Goal: Transaction & Acquisition: Book appointment/travel/reservation

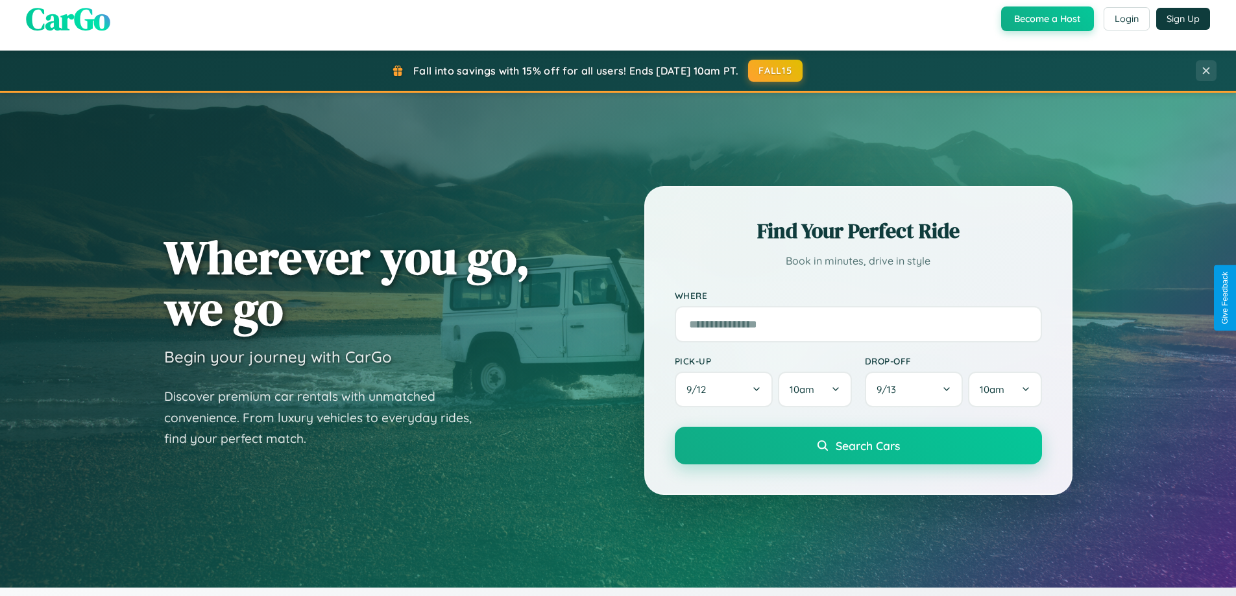
scroll to position [38, 0]
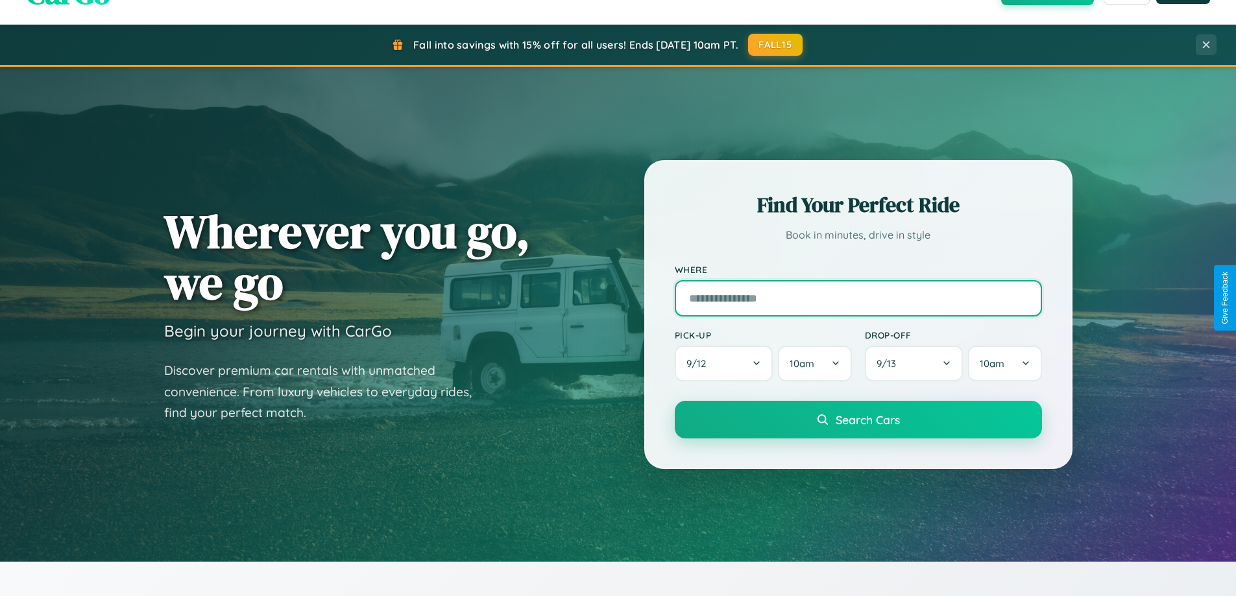
click at [858, 298] on input "text" at bounding box center [858, 298] width 367 height 36
type input "**********"
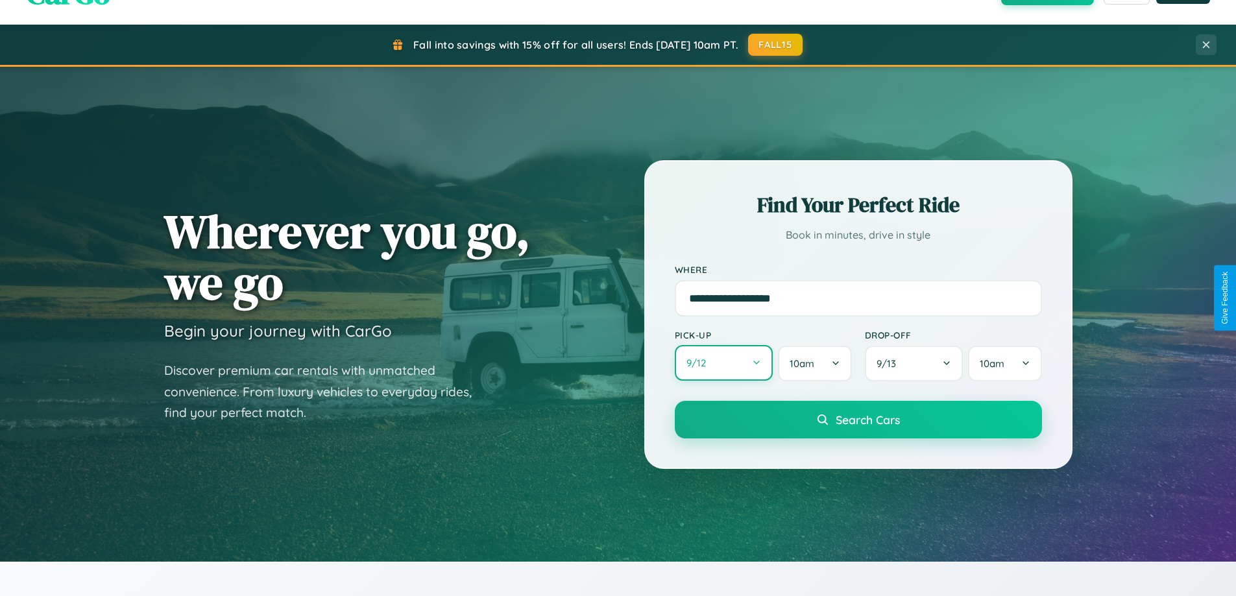
click at [723, 363] on button "9 / 12" at bounding box center [724, 363] width 99 height 36
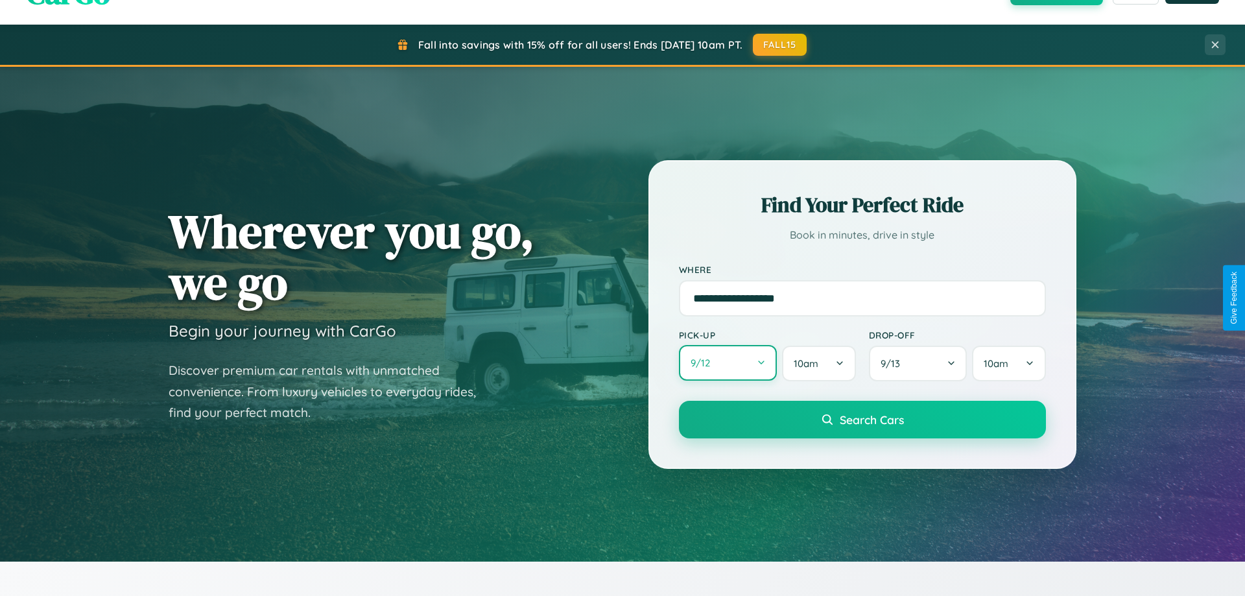
select select "*"
select select "****"
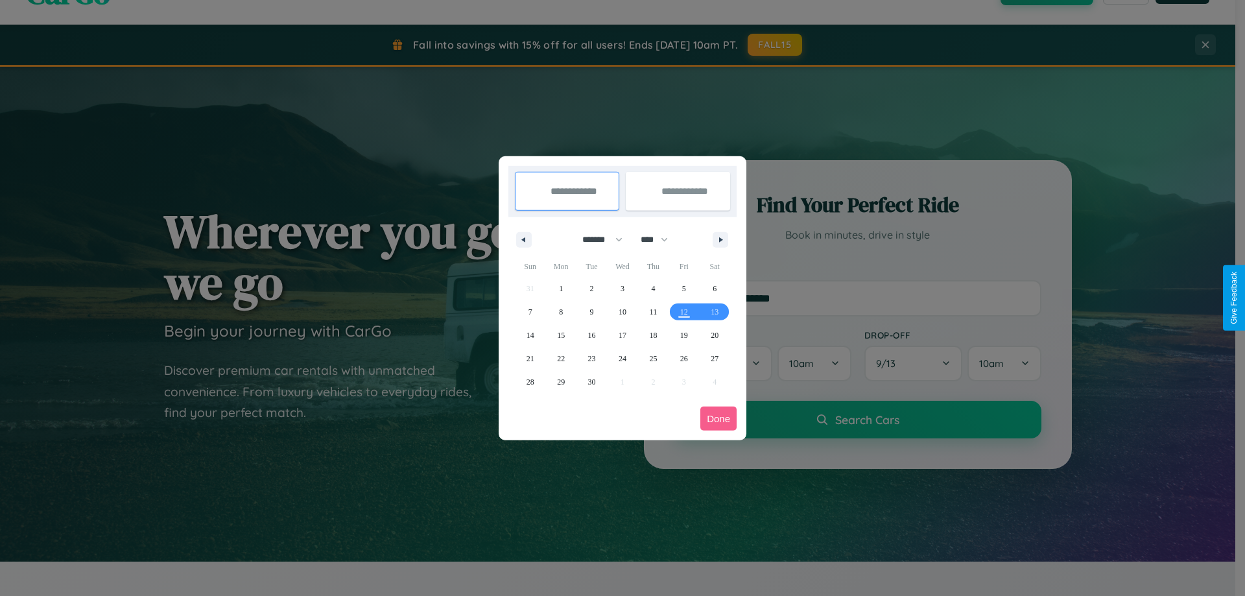
drag, startPoint x: 597, startPoint y: 239, endPoint x: 623, endPoint y: 260, distance: 33.2
click at [597, 239] on select "******* ******** ***** ***** *** **** **** ****** ********* ******* ******** **…" at bounding box center [600, 239] width 55 height 21
select select "*"
click at [653, 311] on span "9" at bounding box center [653, 311] width 4 height 23
type input "**********"
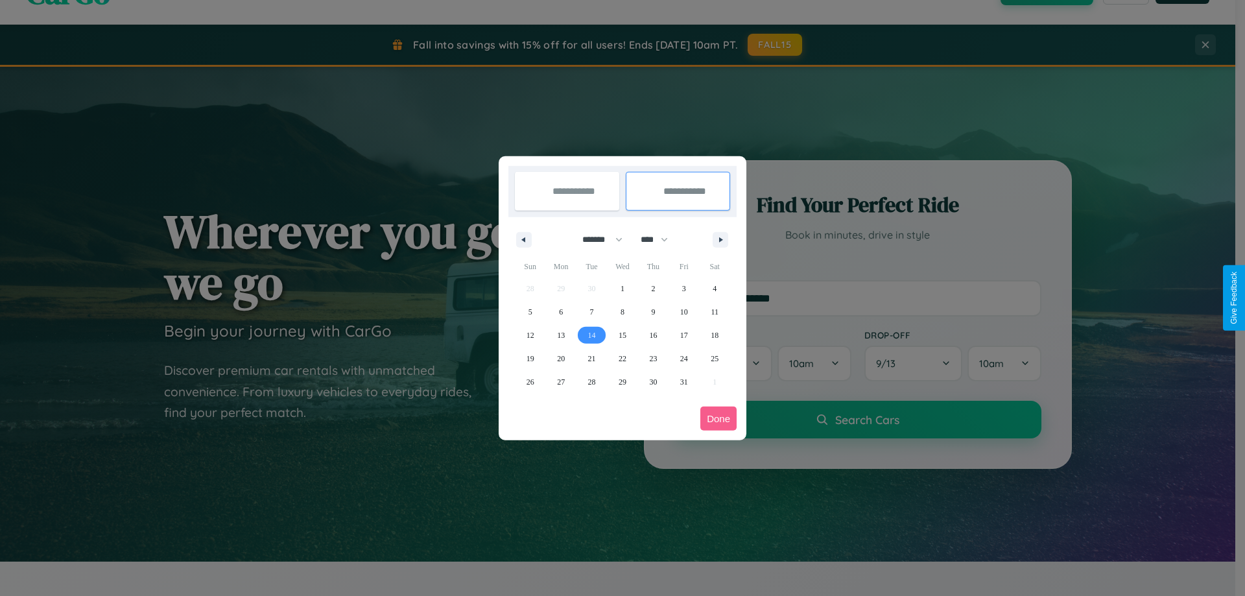
click at [592, 335] on span "14" at bounding box center [592, 335] width 8 height 23
type input "**********"
click at [719, 418] on button "Done" at bounding box center [719, 419] width 36 height 24
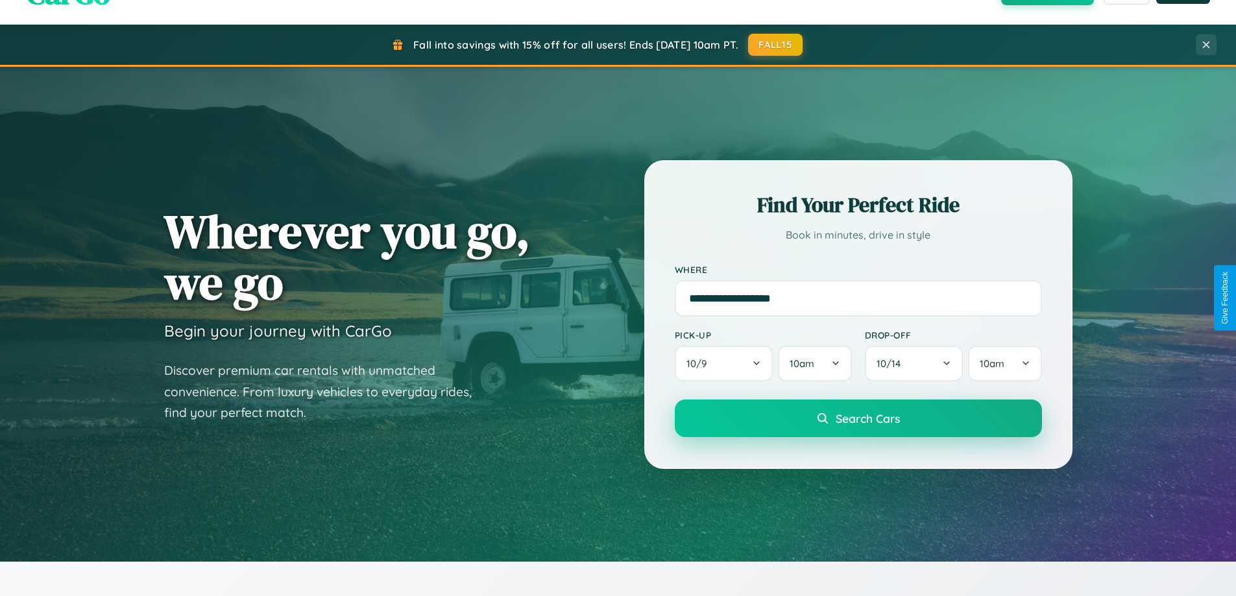
click at [858, 418] on span "Search Cars" at bounding box center [868, 418] width 64 height 14
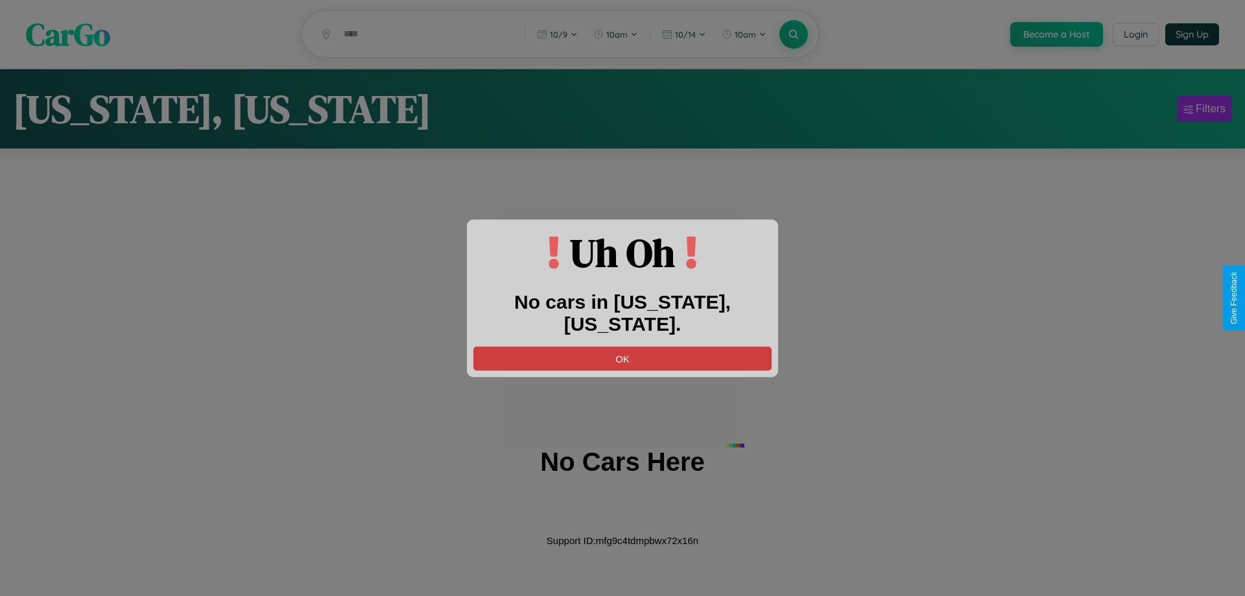
click at [623, 346] on button "OK" at bounding box center [623, 358] width 298 height 24
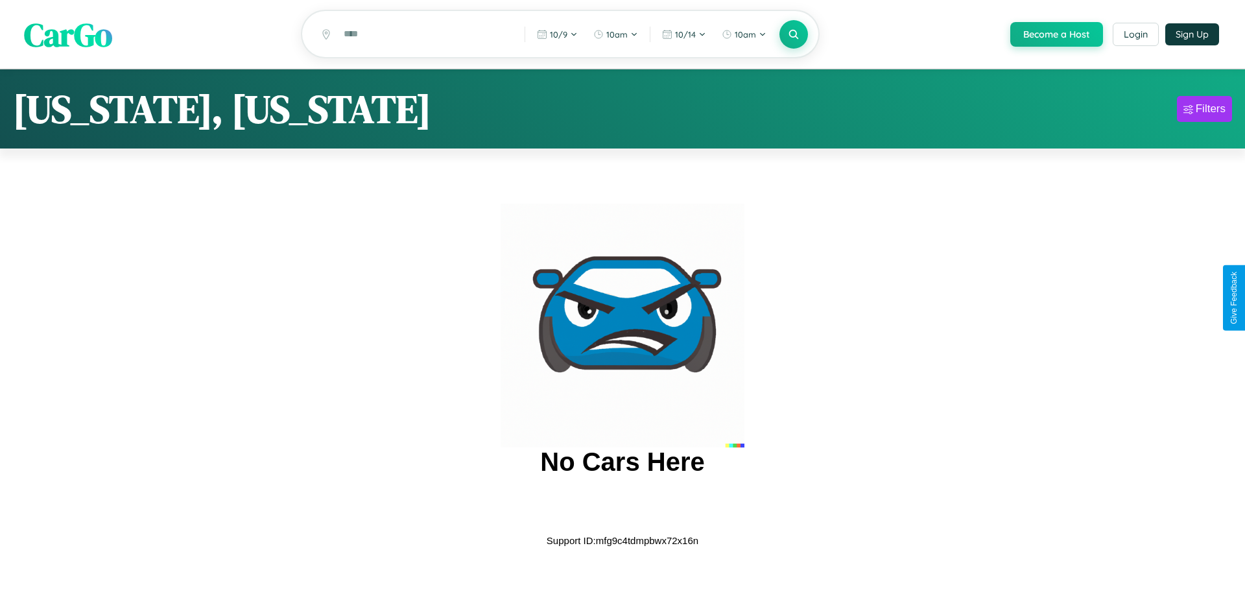
click at [68, 35] on span "CarGo" at bounding box center [68, 34] width 88 height 45
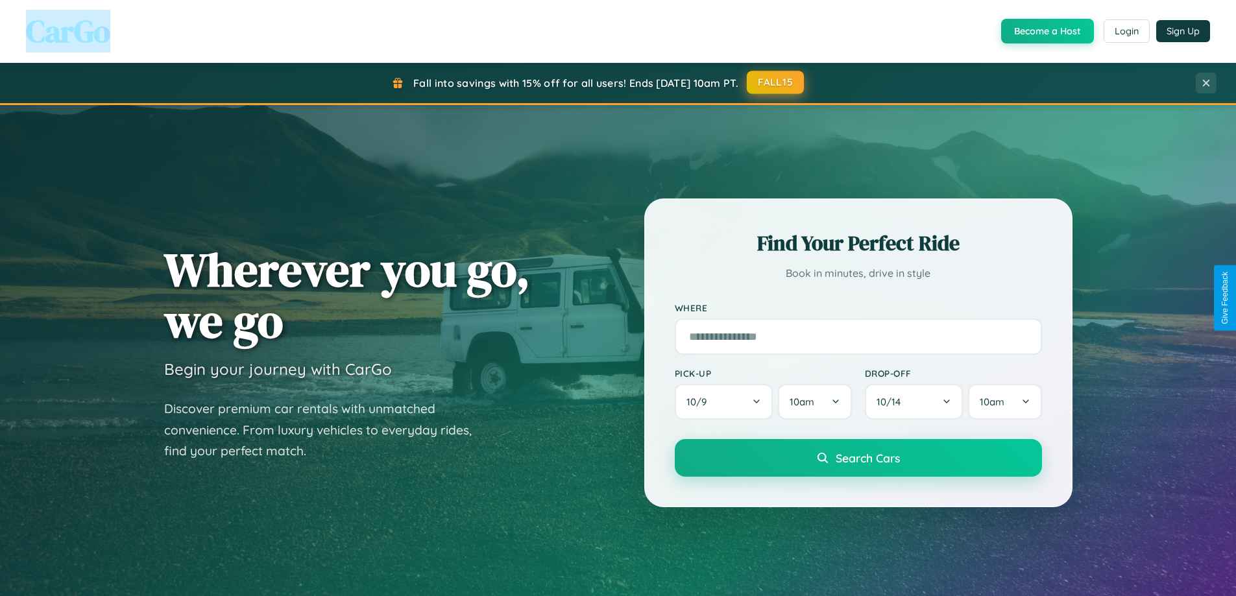
click at [776, 82] on button "FALL15" at bounding box center [775, 82] width 57 height 23
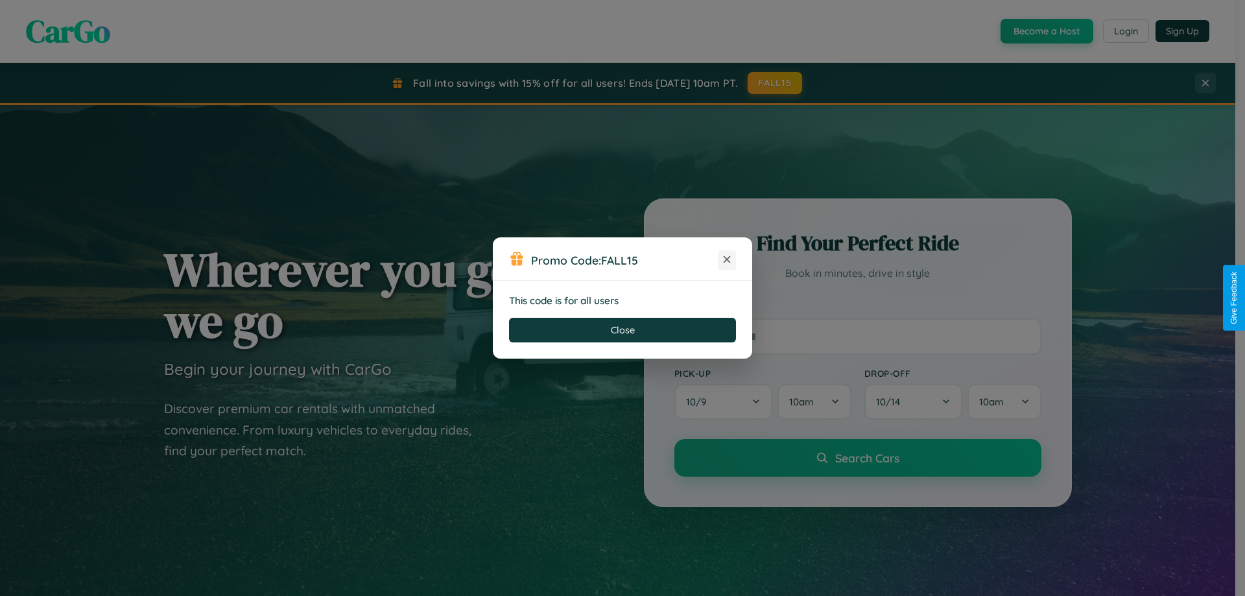
click at [727, 260] on icon at bounding box center [727, 259] width 13 height 13
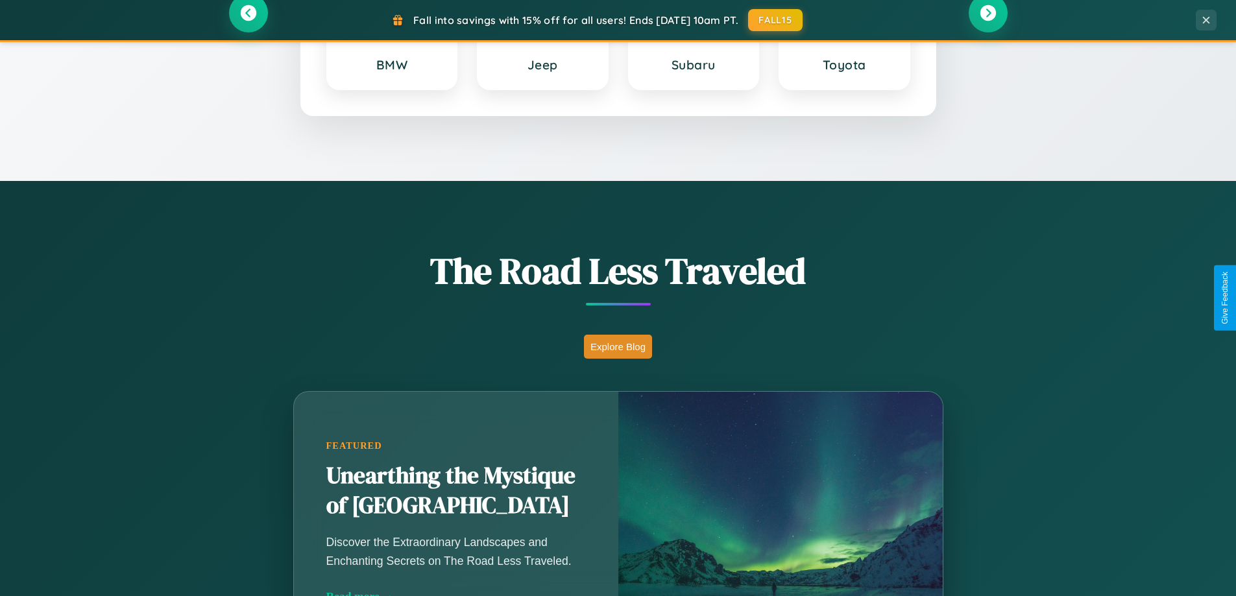
scroll to position [893, 0]
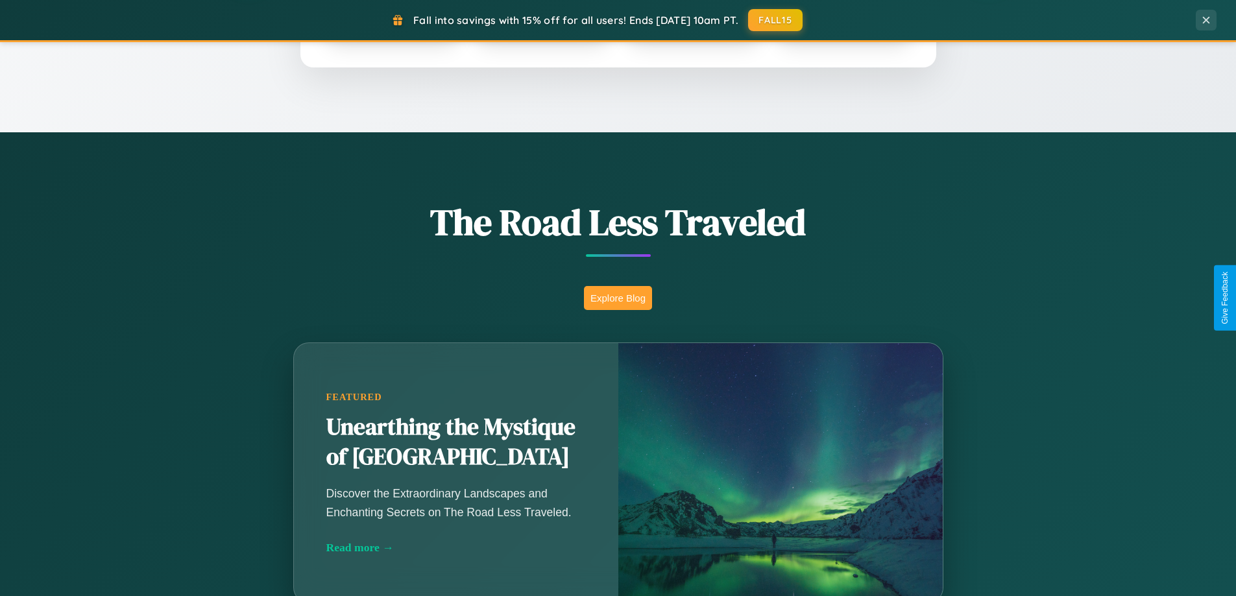
click at [618, 298] on button "Explore Blog" at bounding box center [618, 298] width 68 height 24
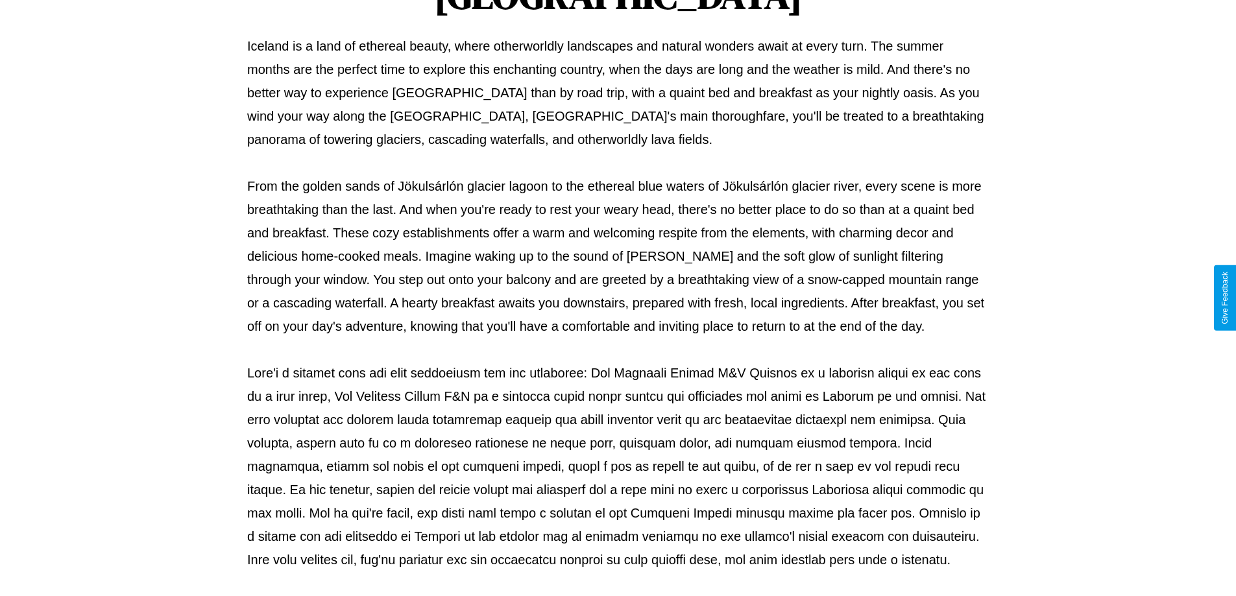
scroll to position [420, 0]
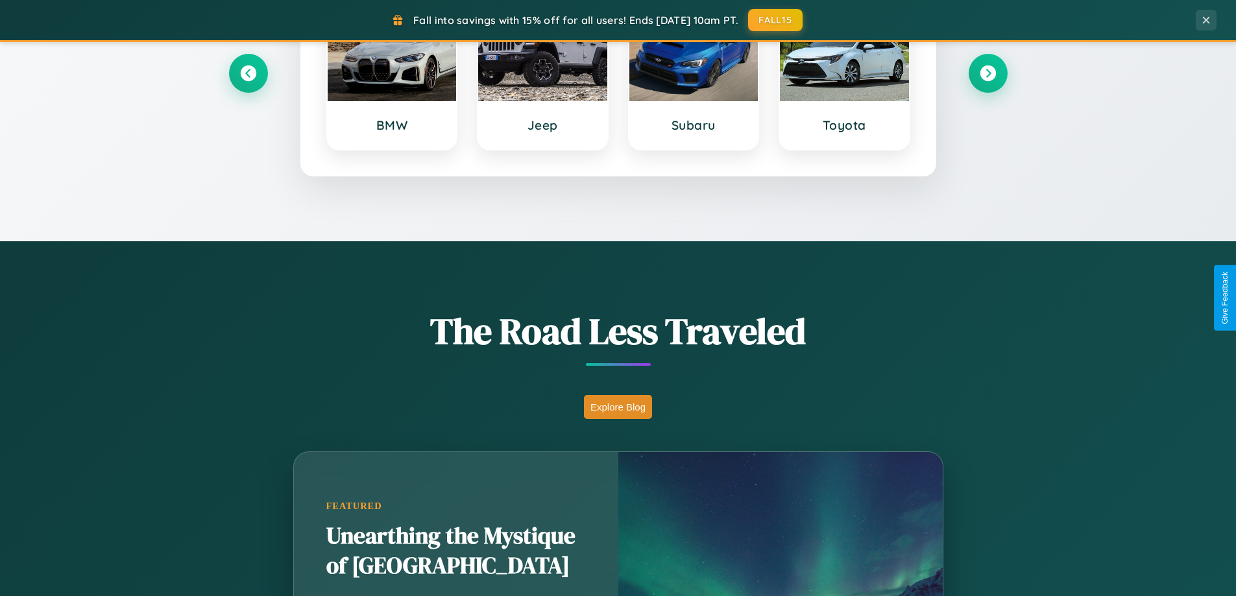
scroll to position [559, 0]
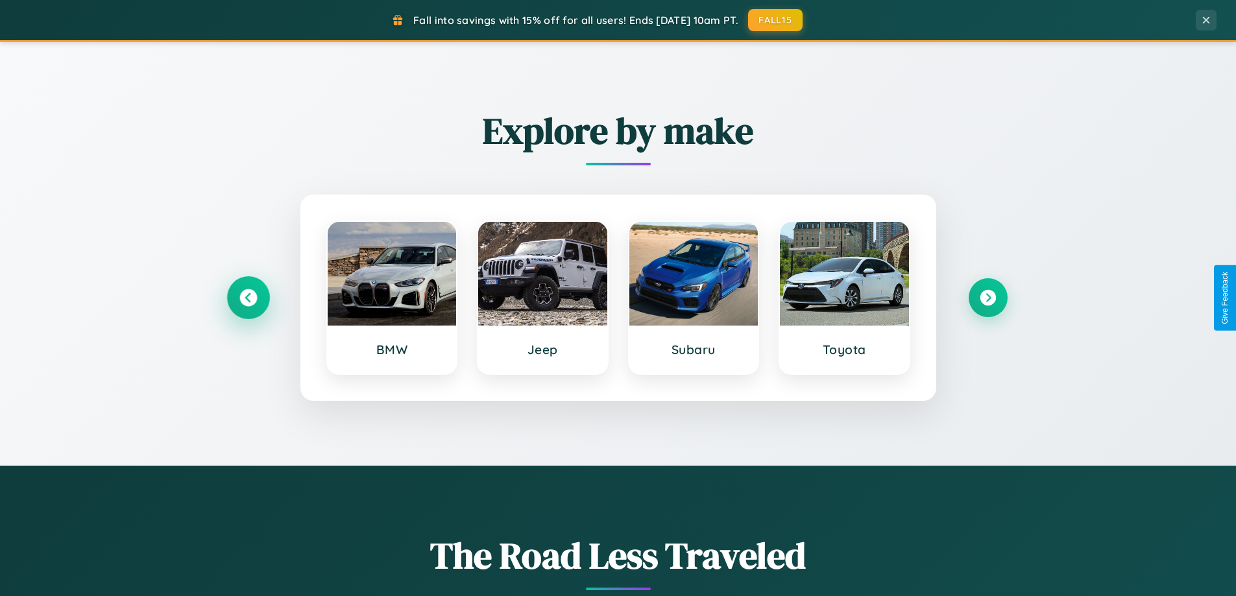
click at [248, 298] on icon at bounding box center [248, 298] width 18 height 18
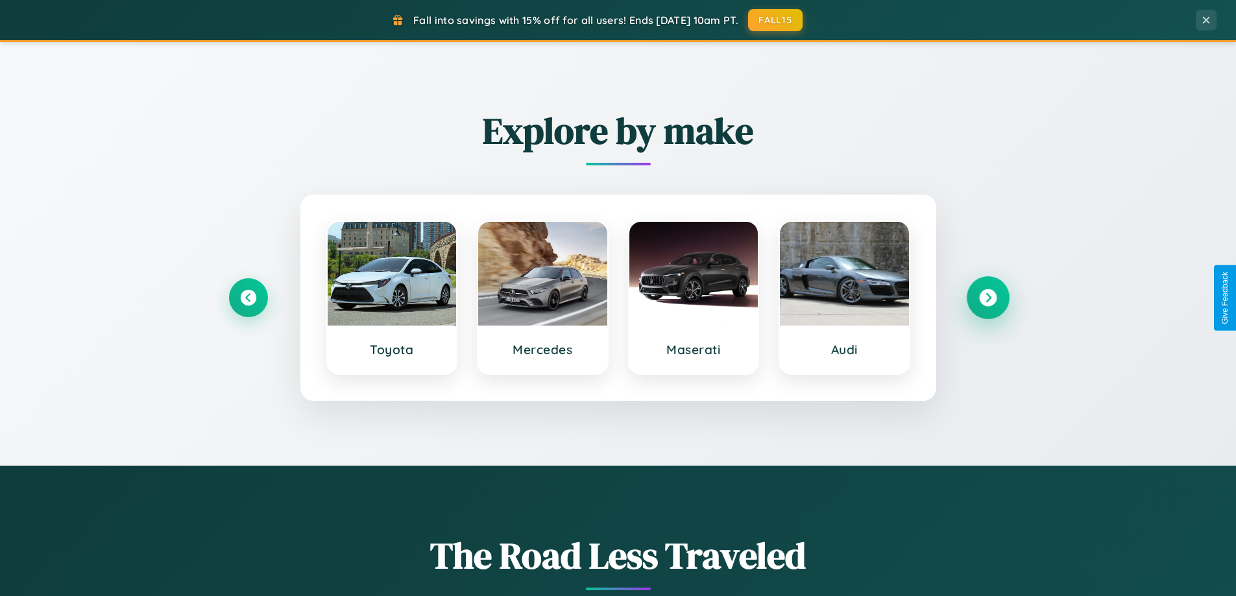
click at [987, 298] on icon at bounding box center [988, 298] width 18 height 18
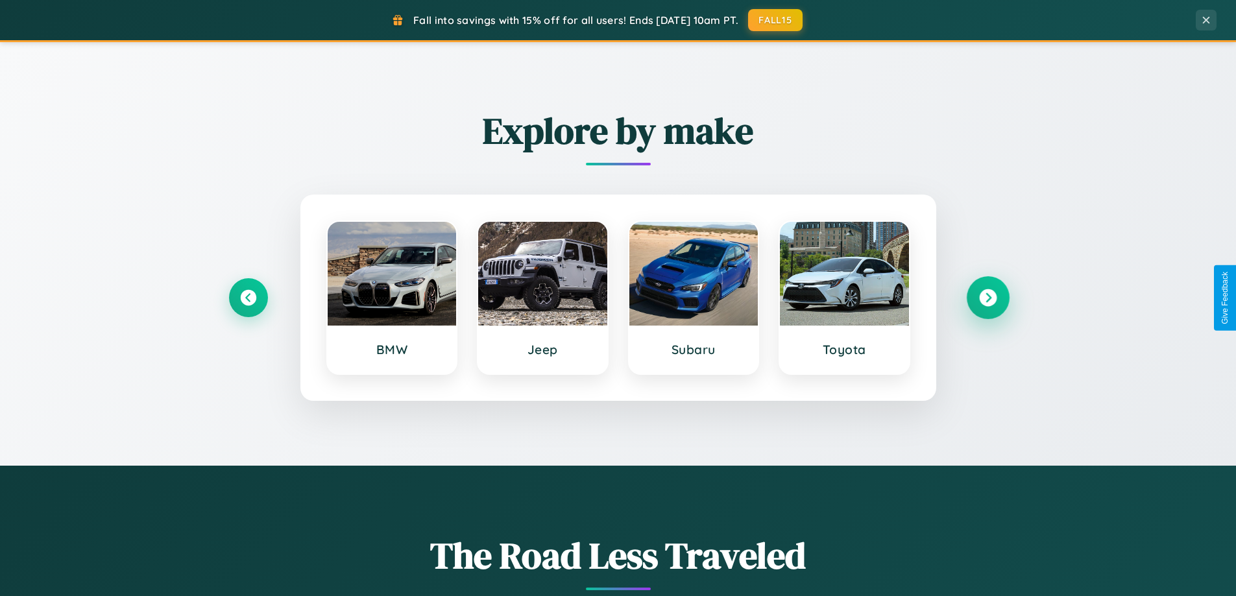
click at [987, 298] on icon at bounding box center [988, 298] width 18 height 18
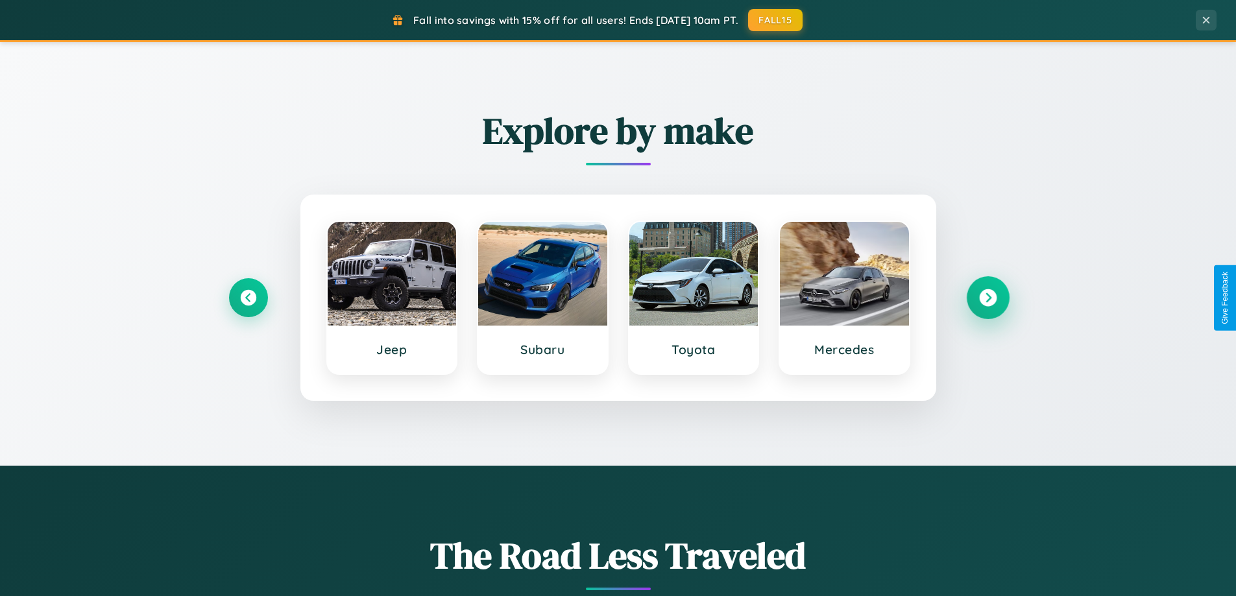
scroll to position [0, 0]
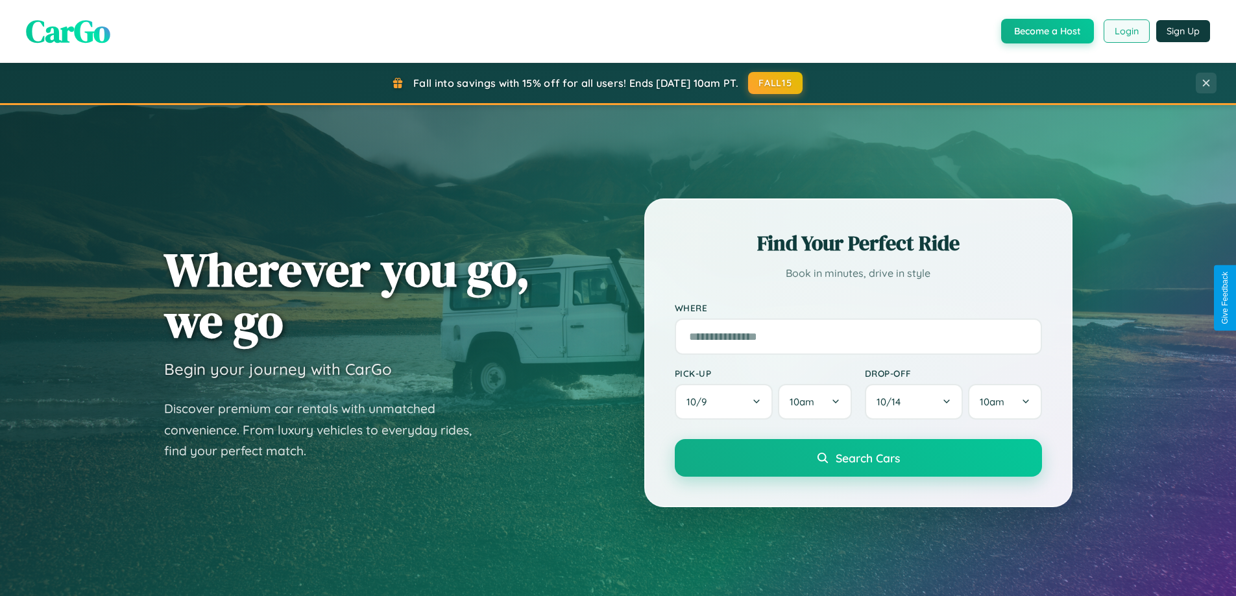
click at [1125, 31] on button "Login" at bounding box center [1126, 30] width 46 height 23
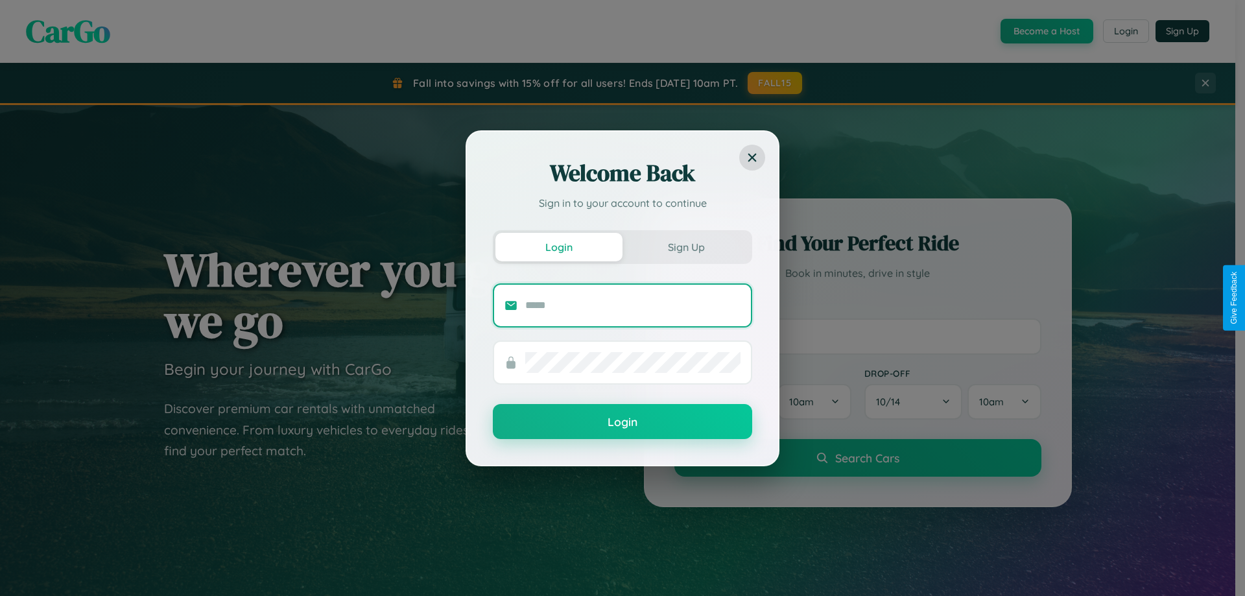
click at [633, 305] on input "text" at bounding box center [632, 305] width 215 height 21
type input "**********"
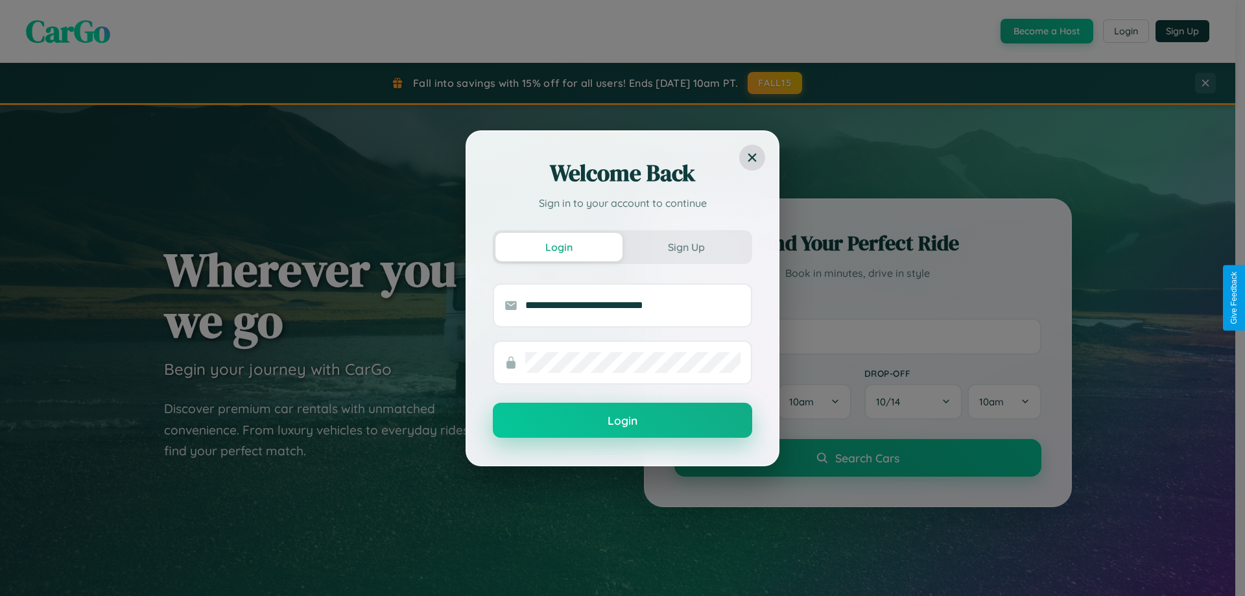
click at [623, 420] on button "Login" at bounding box center [622, 420] width 259 height 35
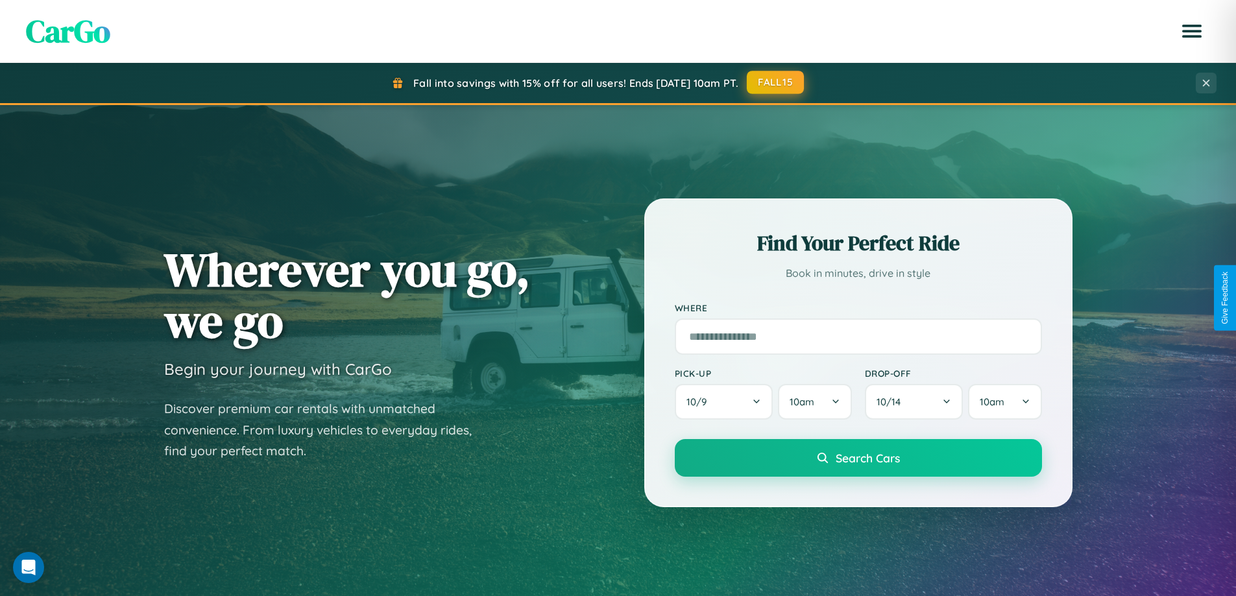
click at [776, 82] on button "FALL15" at bounding box center [775, 82] width 57 height 23
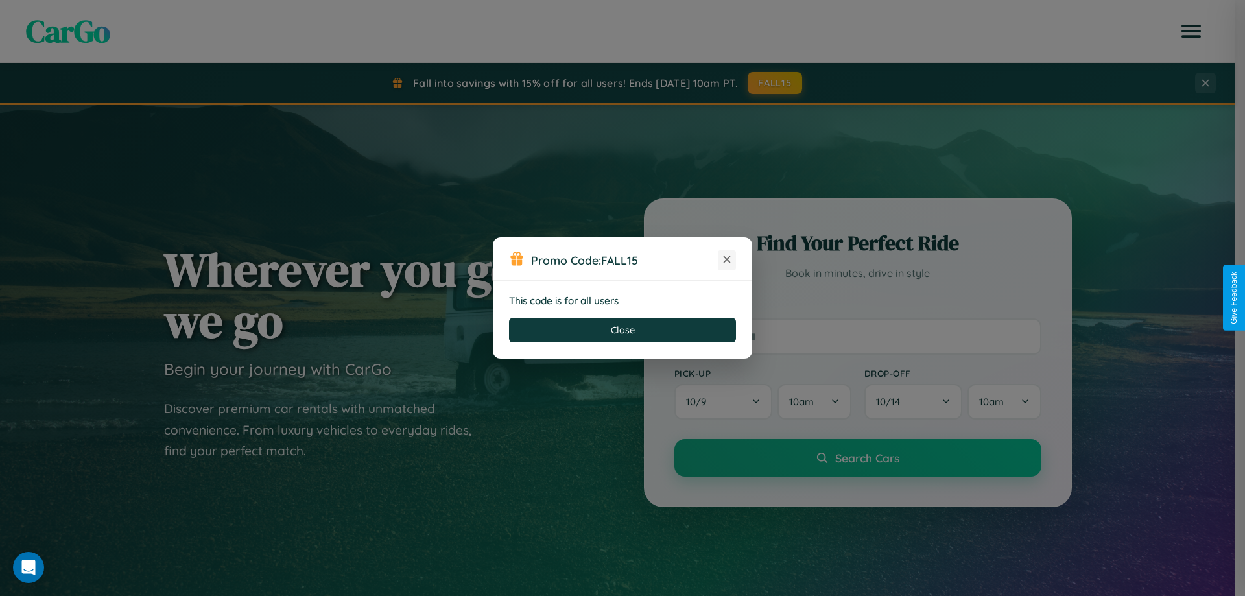
click at [727, 260] on icon at bounding box center [727, 259] width 13 height 13
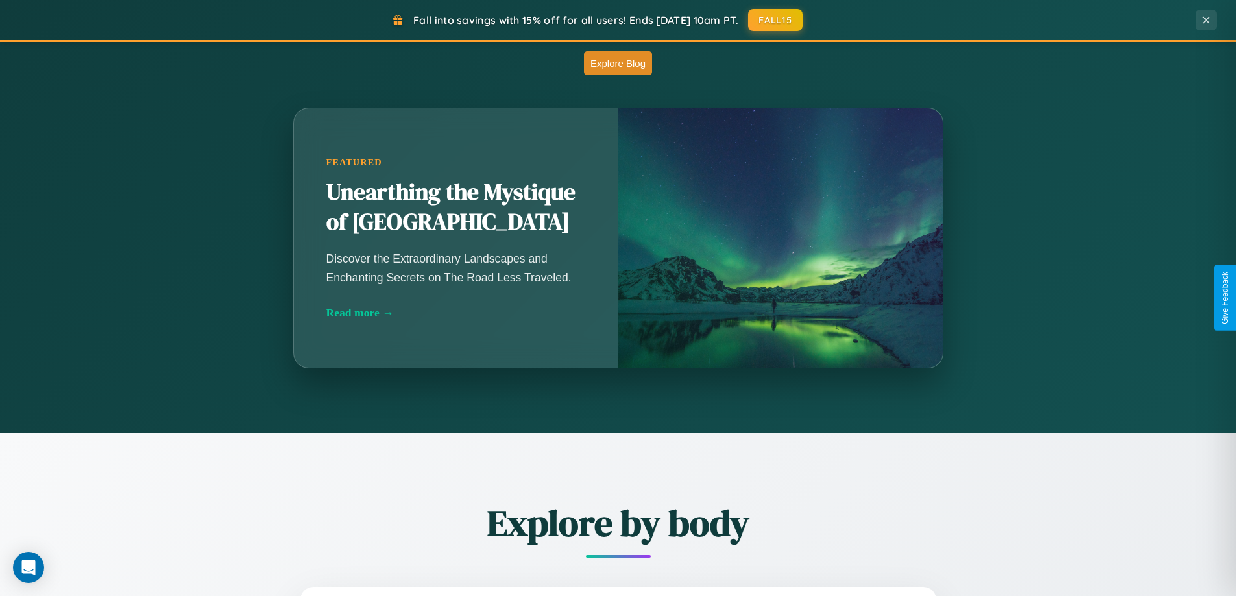
scroll to position [2084, 0]
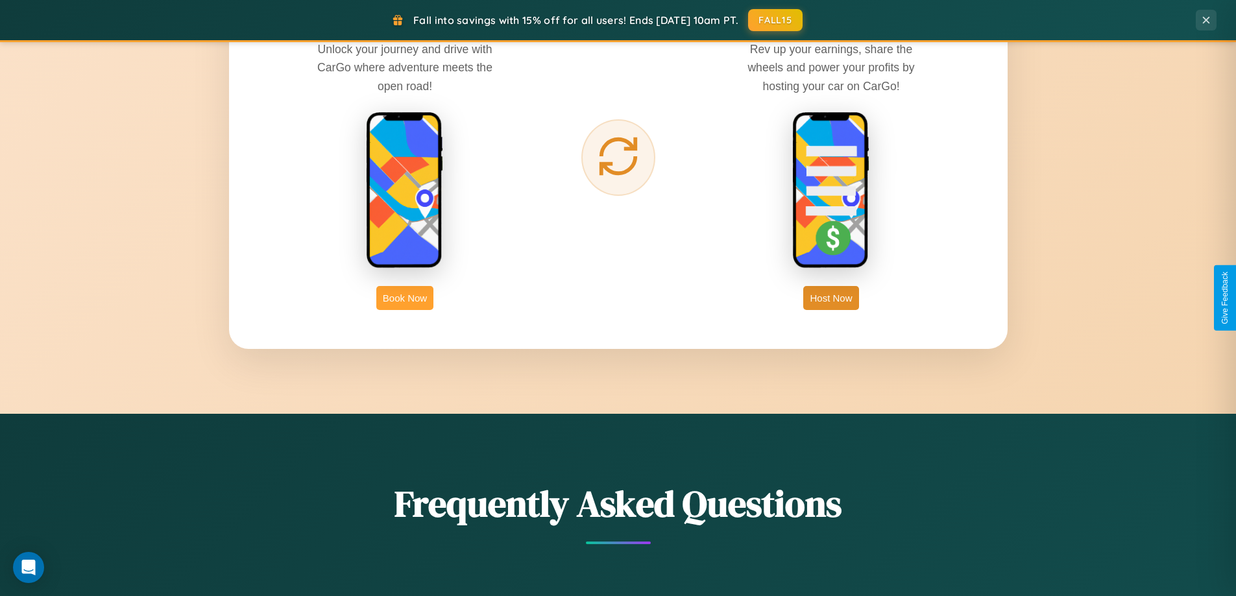
click at [405, 298] on button "Book Now" at bounding box center [404, 298] width 57 height 24
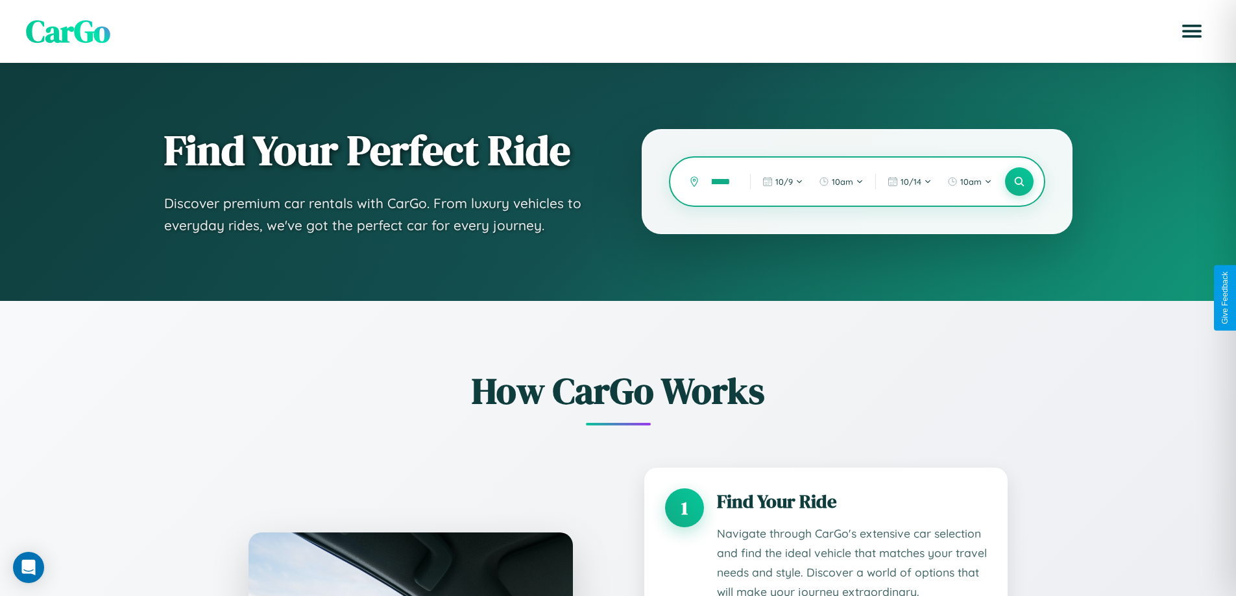
scroll to position [0, 18]
type input "*******"
click at [1018, 182] on icon at bounding box center [1019, 182] width 12 height 12
